Goal: Navigation & Orientation: Find specific page/section

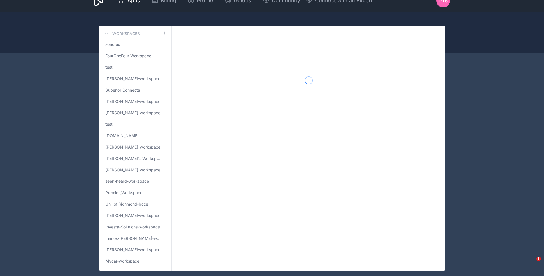
scroll to position [15, 0]
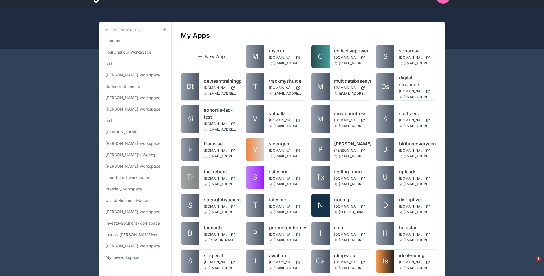
click at [134, 193] on link "Premier_Workspace" at bounding box center [135, 189] width 64 height 10
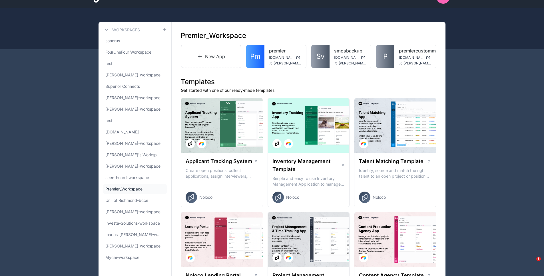
click at [313, 64] on link "Sv" at bounding box center [320, 56] width 18 height 23
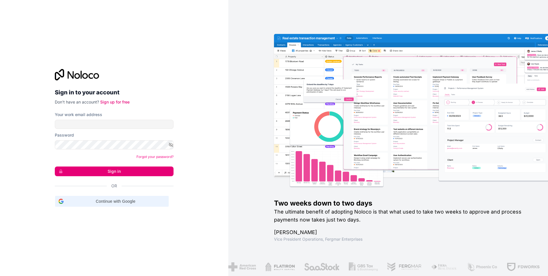
click at [114, 200] on span "Continue with Google" at bounding box center [115, 202] width 99 height 6
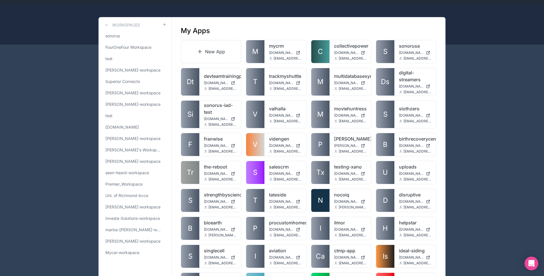
scroll to position [110, 0]
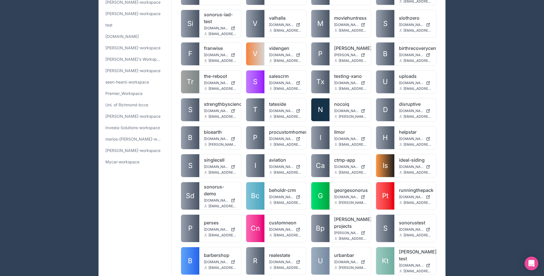
click at [129, 154] on link "[PERSON_NAME]-workspace" at bounding box center [135, 151] width 64 height 10
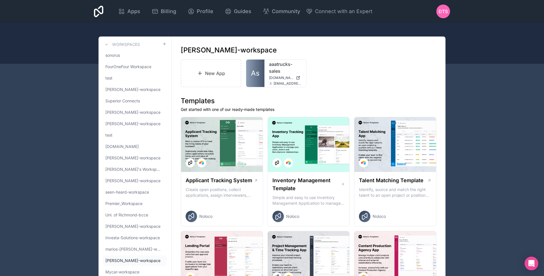
click at [251, 73] on span "As" at bounding box center [255, 73] width 9 height 9
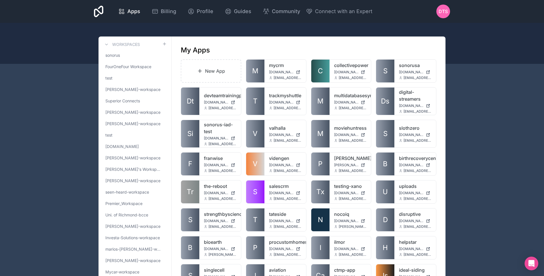
click at [134, 259] on span "[PERSON_NAME]-workspace" at bounding box center [132, 261] width 55 height 6
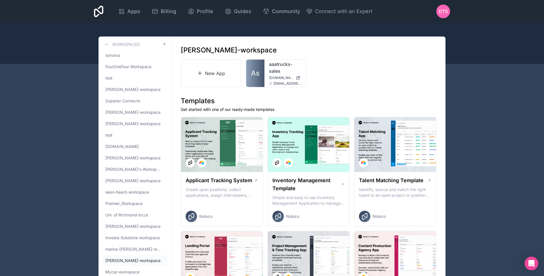
click at [262, 73] on link "As" at bounding box center [255, 73] width 18 height 27
